Goal: Leave review/rating: Share an evaluation or opinion about a product, service, or content

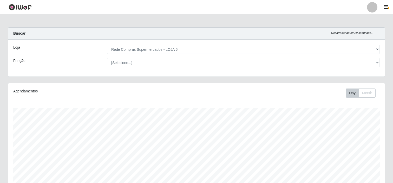
select select "398"
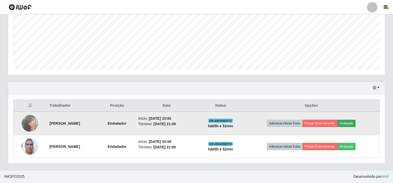
scroll to position [107, 376]
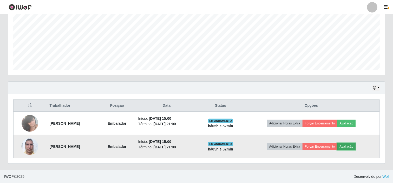
click at [350, 146] on button "Avaliação" at bounding box center [346, 146] width 18 height 7
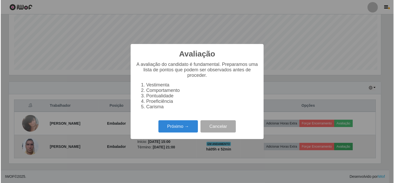
scroll to position [107, 373]
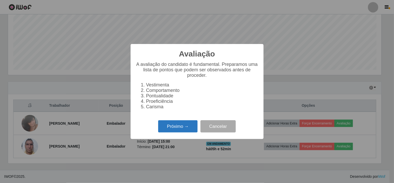
click at [186, 127] on button "Próximo →" at bounding box center [177, 126] width 39 height 12
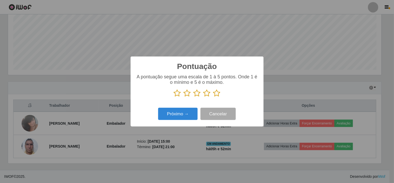
scroll to position [259522, 259256]
click at [218, 95] on icon at bounding box center [216, 93] width 7 height 8
click at [213, 97] on input "radio" at bounding box center [213, 97] width 0 height 0
click at [183, 114] on button "Próximo →" at bounding box center [177, 113] width 39 height 12
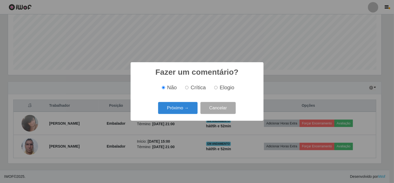
click at [224, 88] on span "Elogio" at bounding box center [227, 87] width 15 height 6
click at [218, 88] on input "Elogio" at bounding box center [215, 87] width 3 height 3
radio input "true"
click at [182, 108] on button "Próximo →" at bounding box center [177, 108] width 39 height 12
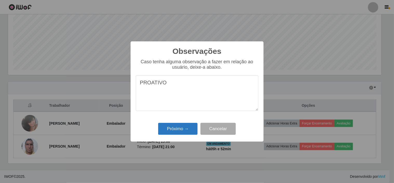
type textarea "PROATIVO"
click at [184, 130] on button "Próximo →" at bounding box center [177, 129] width 39 height 12
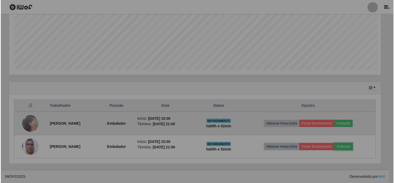
scroll to position [107, 376]
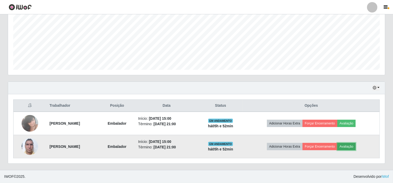
click at [350, 145] on button "Avaliação" at bounding box center [346, 146] width 18 height 7
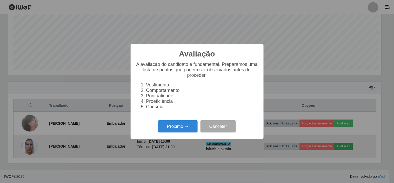
scroll to position [107, 373]
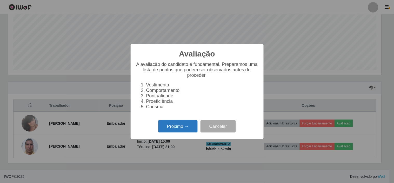
click at [175, 127] on button "Próximo →" at bounding box center [177, 126] width 39 height 12
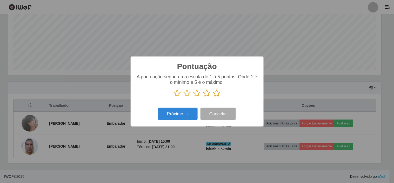
drag, startPoint x: 217, startPoint y: 94, endPoint x: 213, endPoint y: 95, distance: 3.8
click at [217, 94] on icon at bounding box center [216, 93] width 7 height 8
click at [213, 97] on input "radio" at bounding box center [213, 97] width 0 height 0
click at [177, 115] on button "Próximo →" at bounding box center [177, 113] width 39 height 12
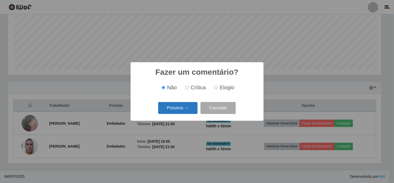
click at [180, 109] on button "Próximo →" at bounding box center [177, 108] width 39 height 12
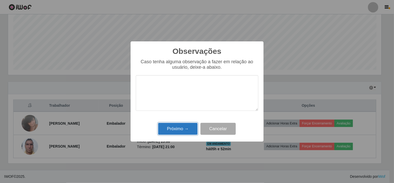
click at [182, 129] on button "Próximo →" at bounding box center [177, 129] width 39 height 12
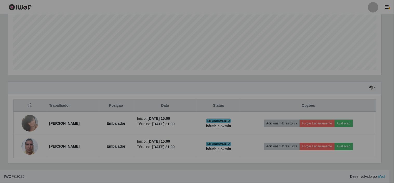
scroll to position [107, 376]
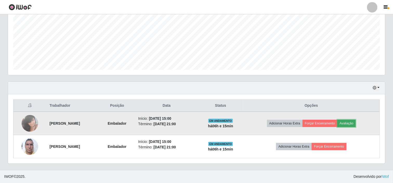
click at [355, 121] on button "Avaliação" at bounding box center [346, 122] width 18 height 7
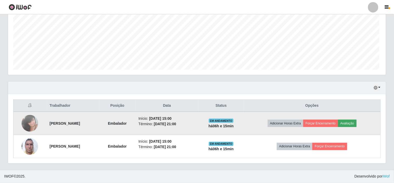
scroll to position [107, 373]
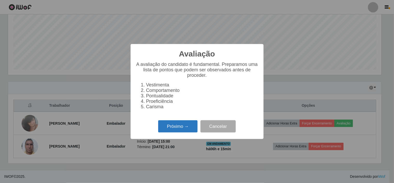
click at [179, 129] on button "Próximo →" at bounding box center [177, 126] width 39 height 12
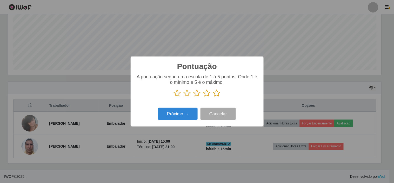
click at [216, 94] on icon at bounding box center [216, 93] width 7 height 8
click at [213, 97] on input "radio" at bounding box center [213, 97] width 0 height 0
click at [186, 114] on button "Próximo →" at bounding box center [177, 113] width 39 height 12
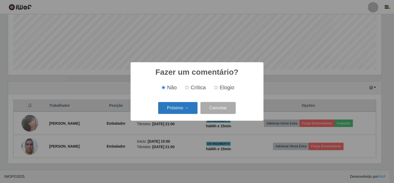
click at [182, 108] on button "Próximo →" at bounding box center [177, 108] width 39 height 12
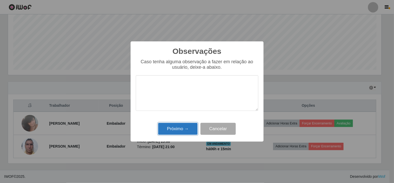
click at [185, 129] on button "Próximo →" at bounding box center [177, 129] width 39 height 12
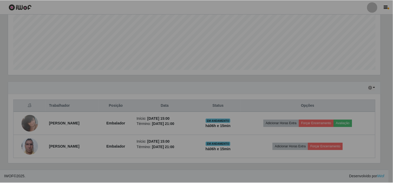
scroll to position [107, 376]
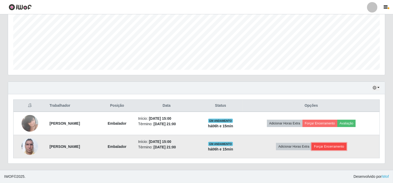
click at [333, 147] on button "Forçar Encerramento" at bounding box center [328, 146] width 35 height 7
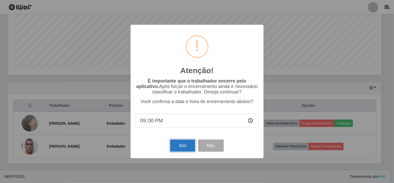
click at [186, 145] on button "Sim" at bounding box center [182, 145] width 25 height 12
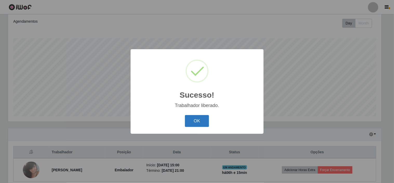
click at [195, 121] on button "OK" at bounding box center [197, 121] width 24 height 12
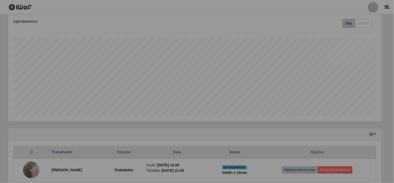
scroll to position [107, 376]
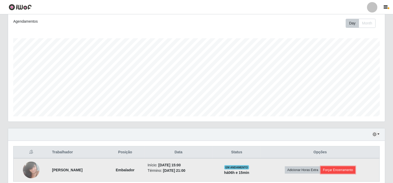
click at [341, 170] on button "Forçar Encerramento" at bounding box center [337, 169] width 35 height 7
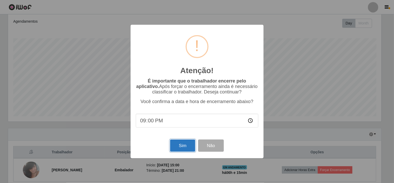
click at [181, 144] on button "Sim" at bounding box center [182, 145] width 25 height 12
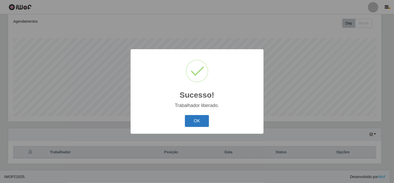
click at [195, 122] on button "OK" at bounding box center [197, 121] width 24 height 12
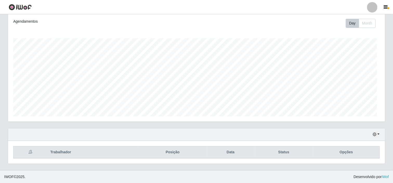
scroll to position [107, 376]
